Goal: Obtain resource: Download file/media

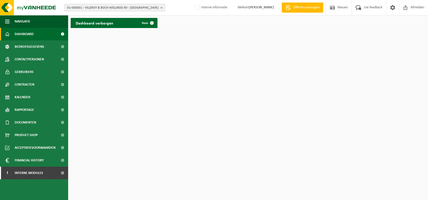
click at [127, 7] on span "01-000001 - VILLEROY & BOCH WELLNESS NV - [GEOGRAPHIC_DATA]" at bounding box center [112, 8] width 91 height 8
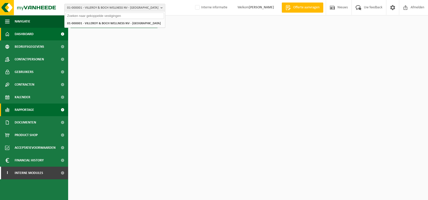
click at [41, 109] on link "Rapportage" at bounding box center [34, 110] width 68 height 13
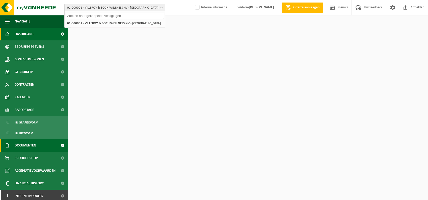
click at [34, 148] on span "Documenten" at bounding box center [25, 145] width 21 height 13
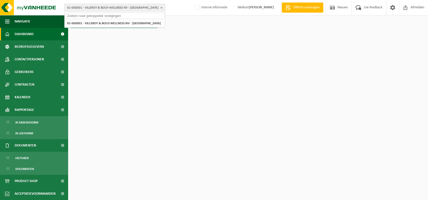
click at [118, 14] on input "text" at bounding box center [115, 16] width 98 height 6
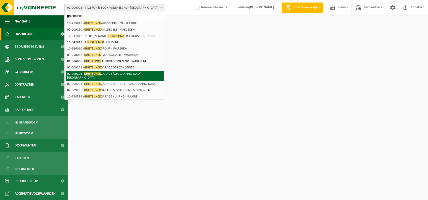
type input "ghistelinck"
click at [150, 75] on li "02-009203 - GHISTELINCK GARAGE [GEOGRAPHIC_DATA] - [GEOGRAPHIC_DATA]" at bounding box center [115, 76] width 98 height 10
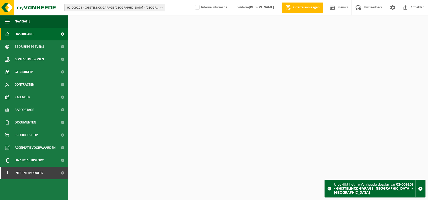
click at [141, 9] on span "02-009203 - GHISTELINCK GARAGE [GEOGRAPHIC_DATA] - [GEOGRAPHIC_DATA]" at bounding box center [112, 8] width 91 height 8
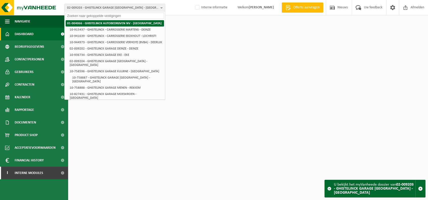
click at [133, 22] on strong "01-004066 - GHISTELINCK AUTOBEDRIJVEN NV - [GEOGRAPHIC_DATA]" at bounding box center [114, 23] width 94 height 3
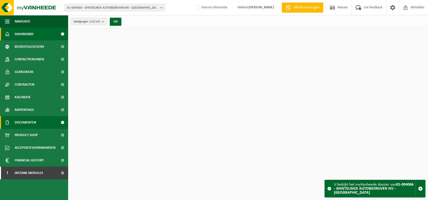
click at [30, 119] on span "Documenten" at bounding box center [25, 122] width 21 height 13
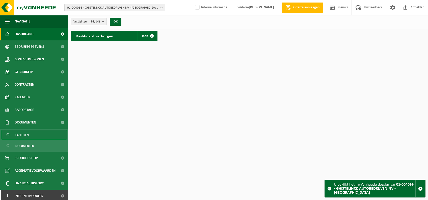
click at [37, 136] on link "Facturen" at bounding box center [34, 135] width 66 height 10
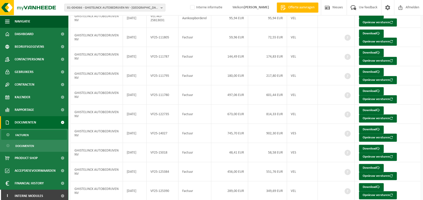
scroll to position [68, 0]
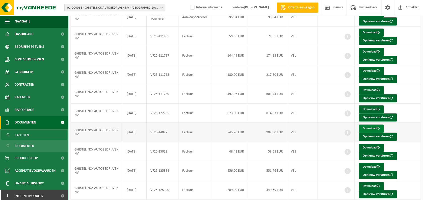
click at [377, 129] on span at bounding box center [378, 128] width 3 height 3
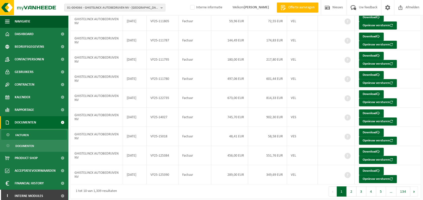
scroll to position [86, 0]
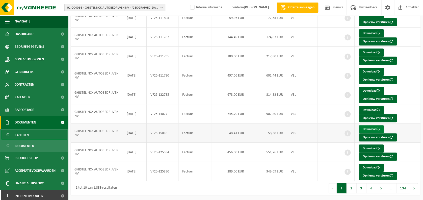
click at [375, 130] on link "Download" at bounding box center [371, 129] width 25 height 8
click at [354, 189] on button "2" at bounding box center [352, 188] width 10 height 10
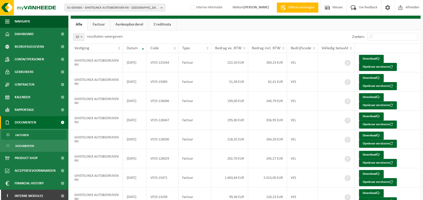
scroll to position [18, 0]
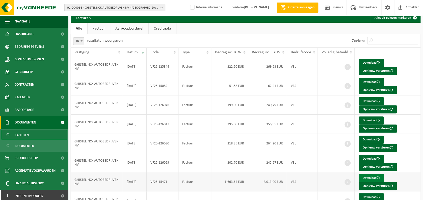
click at [372, 179] on link "Download" at bounding box center [371, 178] width 25 height 8
